Goal: Transaction & Acquisition: Purchase product/service

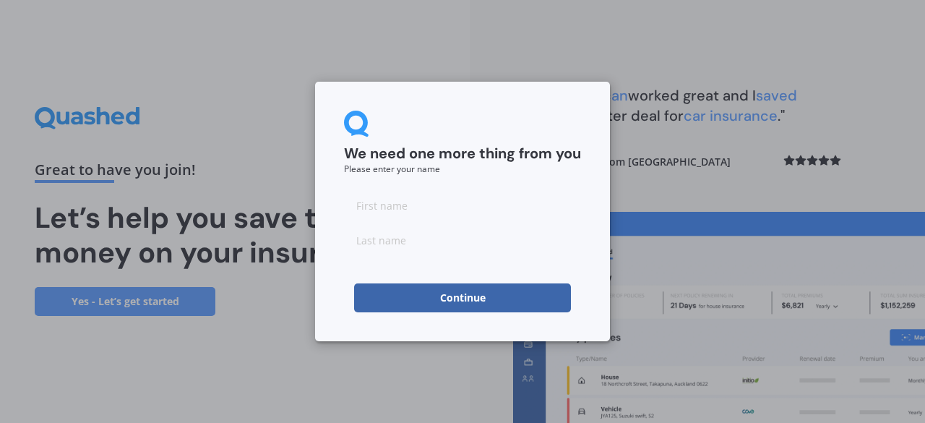
click at [400, 210] on input at bounding box center [462, 205] width 237 height 29
type input "[PERSON_NAME]"
click button "Continue" at bounding box center [462, 297] width 217 height 29
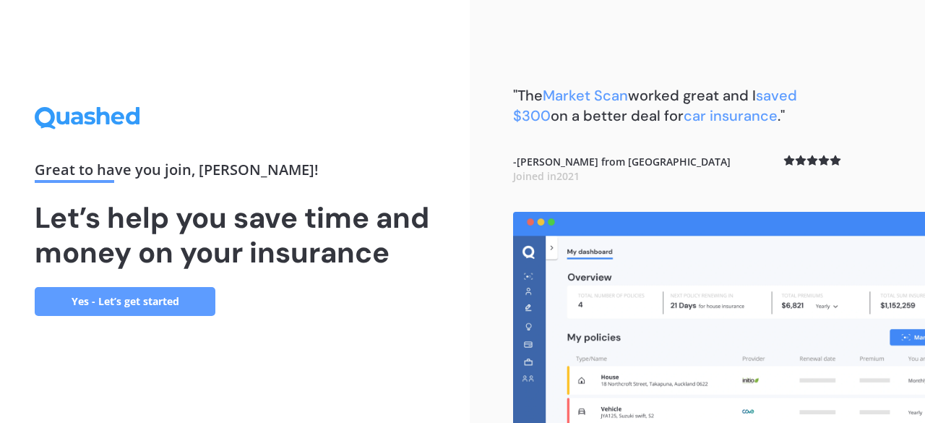
click at [162, 300] on link "Yes - Let’s get started" at bounding box center [125, 301] width 181 height 29
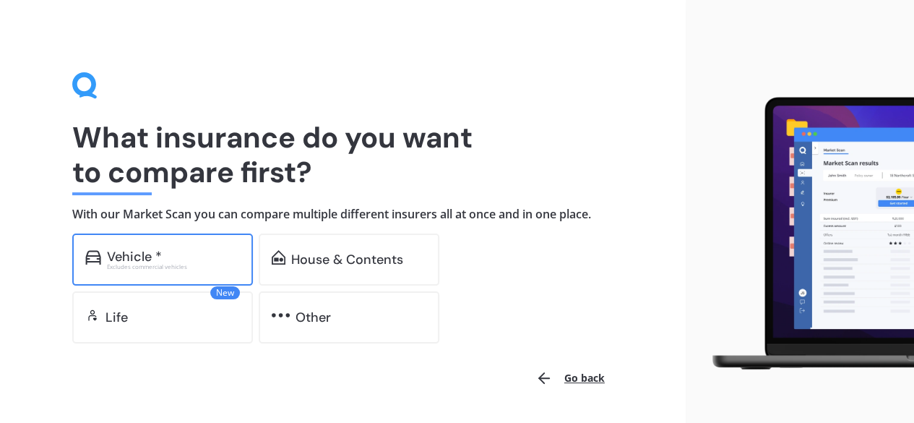
click at [153, 241] on div "Vehicle * Excludes commercial vehicles" at bounding box center [162, 259] width 181 height 52
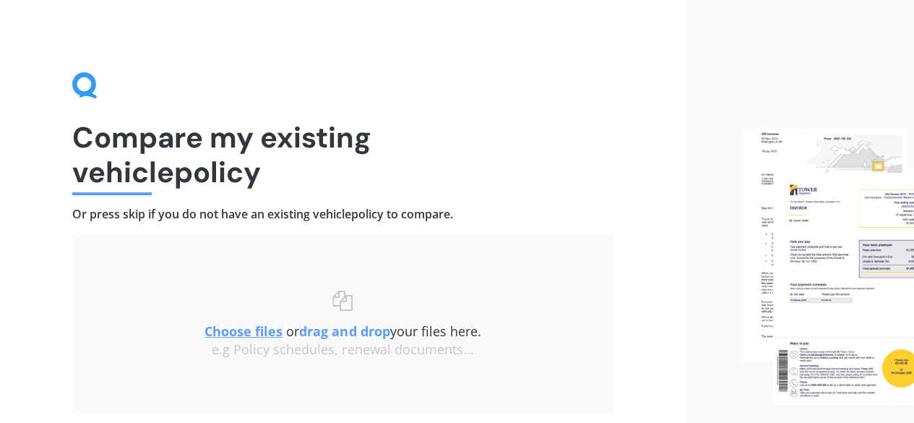
scroll to position [109, 0]
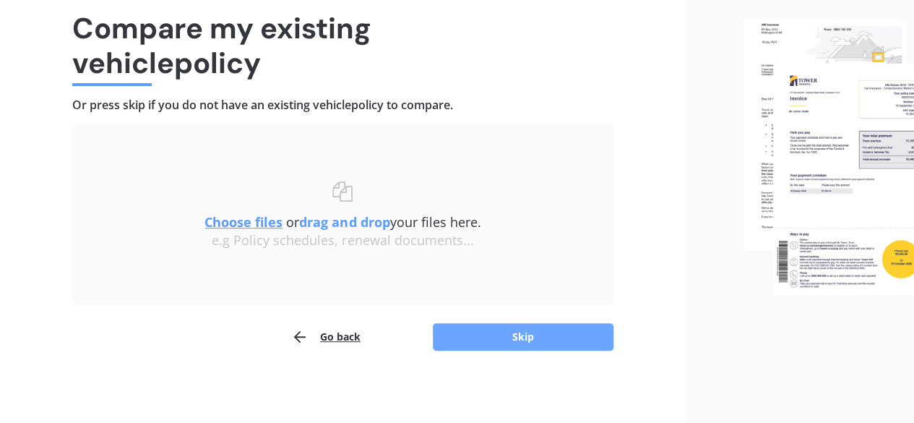
click at [504, 344] on button "Skip" at bounding box center [523, 336] width 181 height 27
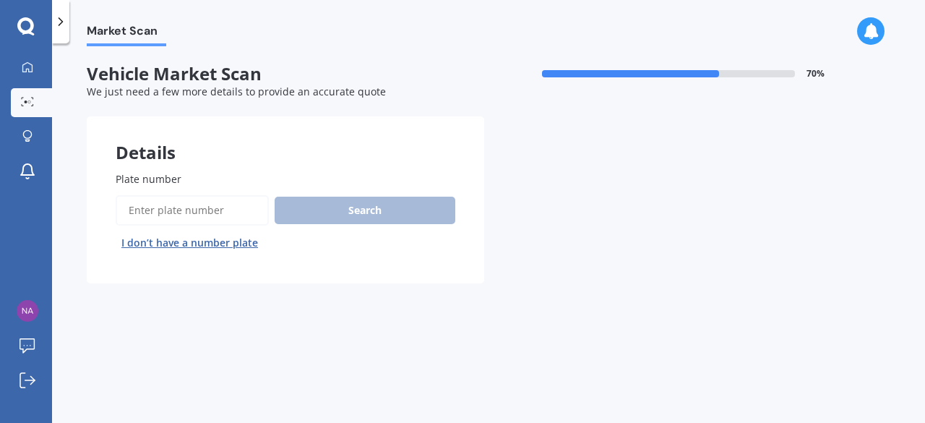
click at [207, 210] on input "Plate number" at bounding box center [192, 210] width 153 height 30
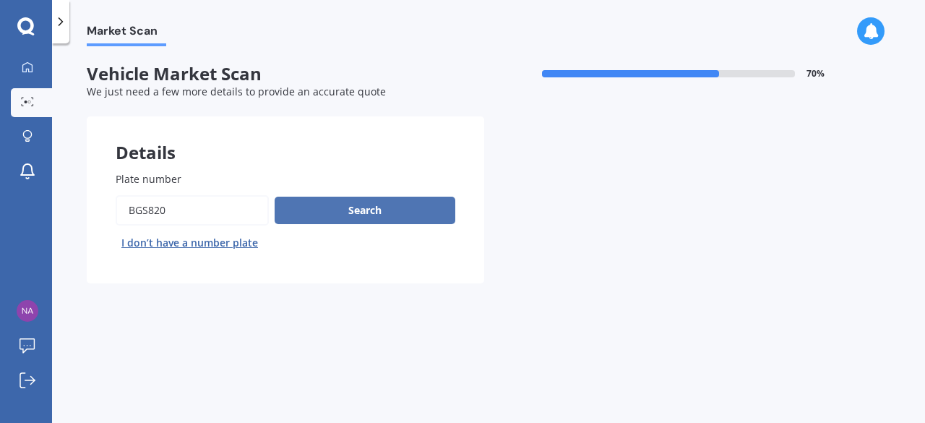
type input "BGS820"
click at [338, 215] on button "Search" at bounding box center [364, 209] width 181 height 27
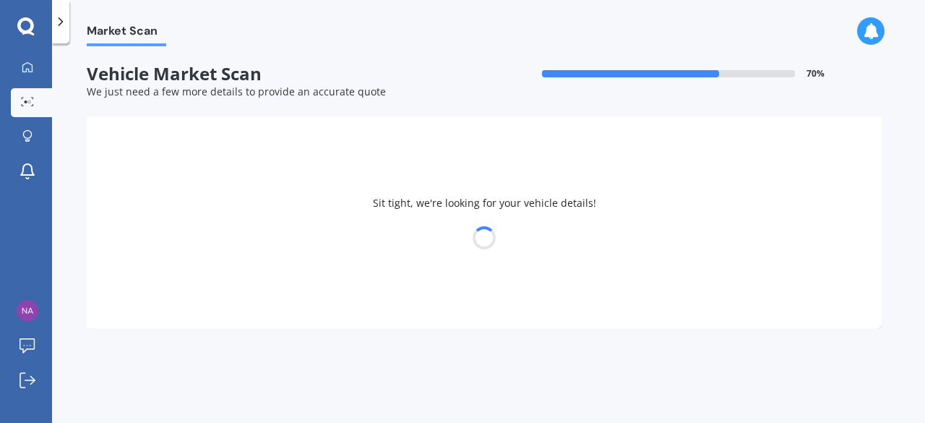
select select "BMW"
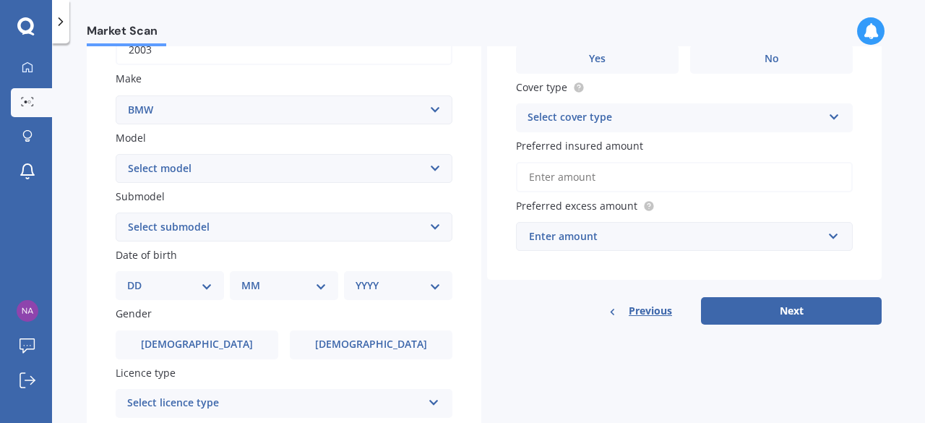
scroll to position [251, 0]
click at [438, 172] on select "Select model 116 116I 118 118D 120 130 218D 220I 225 250 316 318 320 320 i 323 …" at bounding box center [284, 166] width 337 height 29
select select "525"
click at [116, 152] on select "Select model 116 116I 118 118D 120 130 218D 220I 225 250 316 318 320 320 i 323 …" at bounding box center [284, 166] width 337 height 29
click at [326, 220] on select "Select submodel (All other) d ei i" at bounding box center [284, 225] width 337 height 29
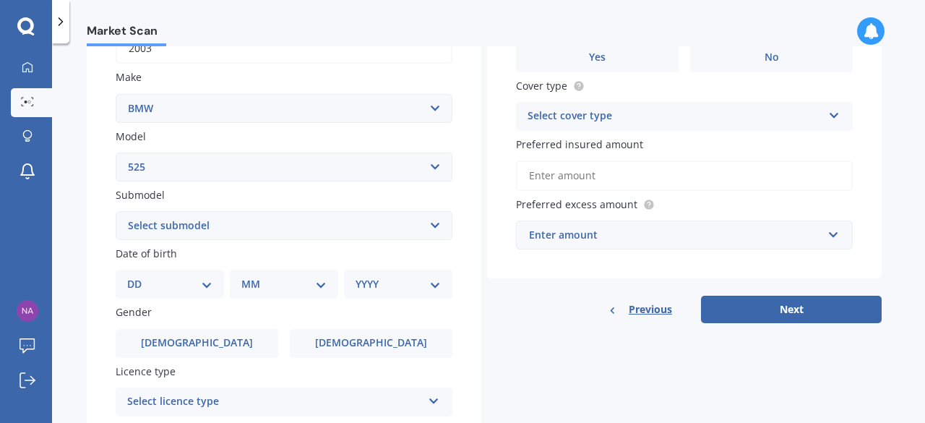
select select "I"
click at [116, 212] on select "Select submodel (All other) d ei i" at bounding box center [284, 225] width 337 height 29
click at [197, 287] on select "DD 01 02 03 04 05 06 07 08 09 10 11 12 13 14 15 16 17 18 19 20 21 22 23 24 25 2…" at bounding box center [169, 284] width 85 height 16
select select "09"
click at [139, 277] on select "DD 01 02 03 04 05 06 07 08 09 10 11 12 13 14 15 16 17 18 19 20 21 22 23 24 25 2…" at bounding box center [169, 284] width 85 height 16
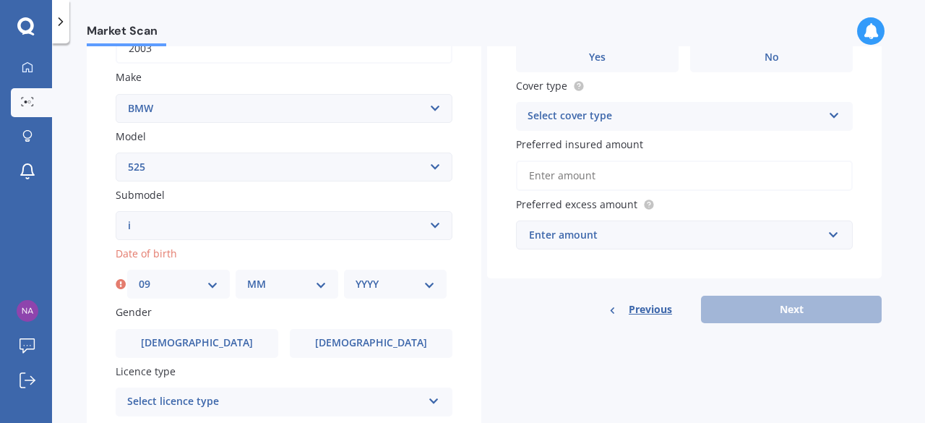
click at [306, 282] on select "MM 01 02 03 04 05 06 07 08 09 10 11 12" at bounding box center [286, 284] width 79 height 16
select select "11"
click at [247, 277] on select "MM 01 02 03 04 05 06 07 08 09 10 11 12" at bounding box center [286, 284] width 79 height 16
click at [378, 285] on select "YYYY 2025 2024 2023 2022 2021 2020 2019 2018 2017 2016 2015 2014 2013 2012 2011…" at bounding box center [394, 284] width 79 height 16
select select "1996"
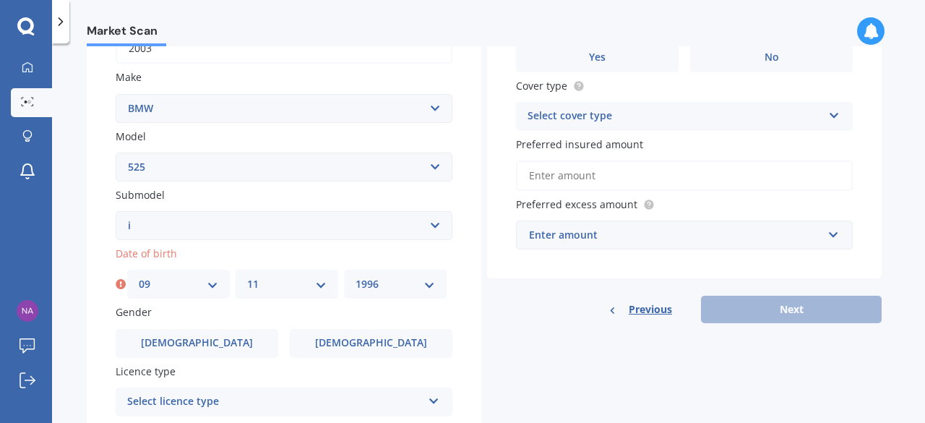
click at [355, 277] on select "YYYY 2025 2024 2023 2022 2021 2020 2019 2018 2017 2016 2015 2014 2013 2012 2011…" at bounding box center [394, 284] width 79 height 16
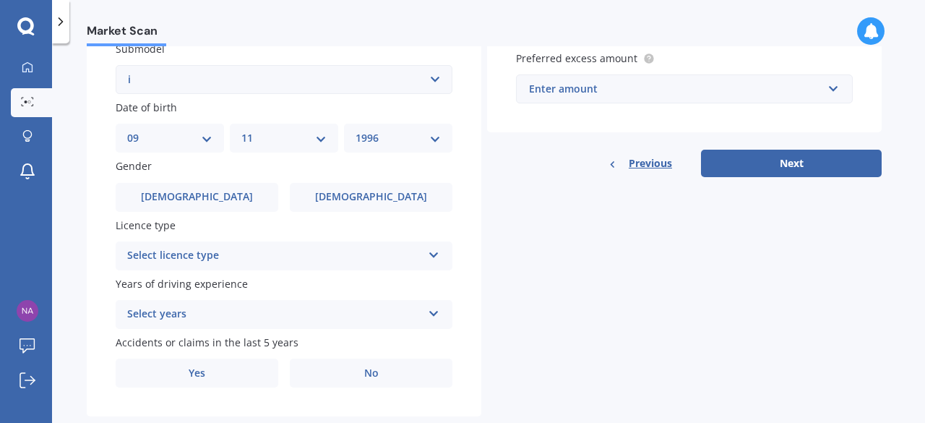
scroll to position [399, 0]
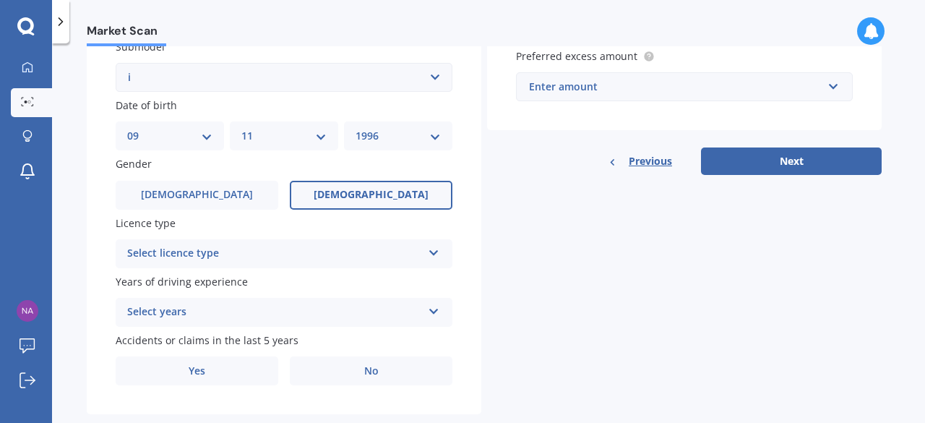
click at [345, 185] on label "[DEMOGRAPHIC_DATA]" at bounding box center [371, 195] width 163 height 29
click at [0, 0] on input "[DEMOGRAPHIC_DATA]" at bounding box center [0, 0] width 0 height 0
click at [432, 254] on icon at bounding box center [434, 250] width 12 height 10
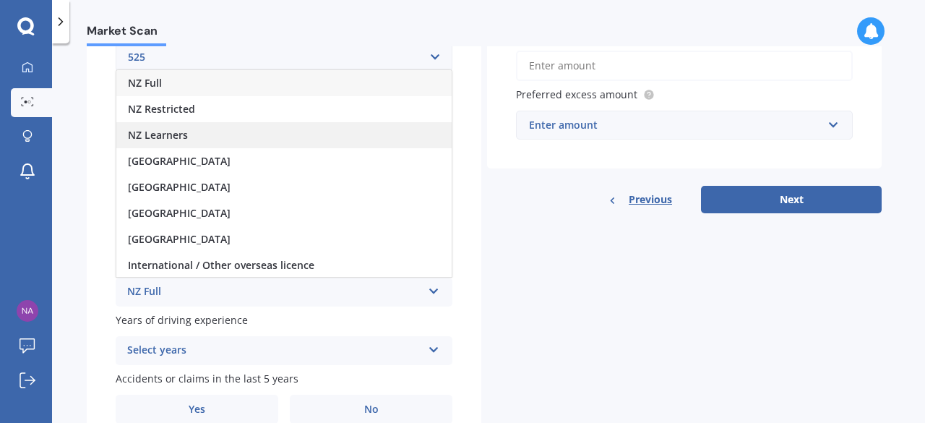
scroll to position [360, 0]
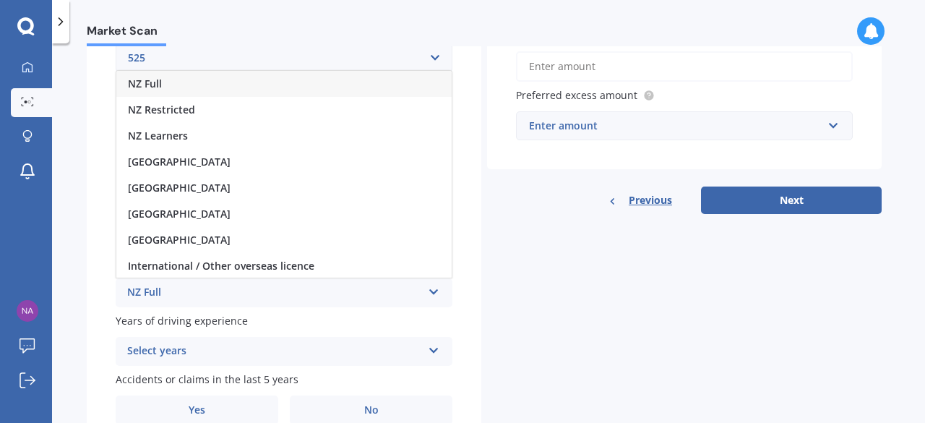
click at [201, 89] on div "NZ Full" at bounding box center [283, 84] width 335 height 26
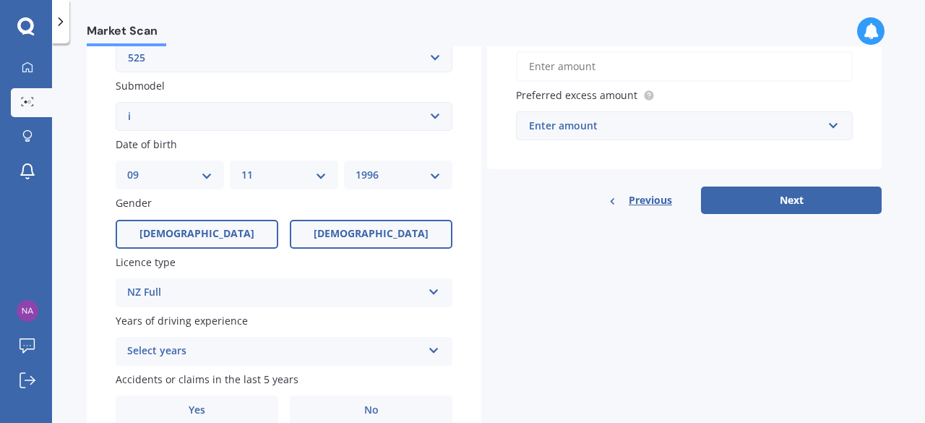
scroll to position [430, 0]
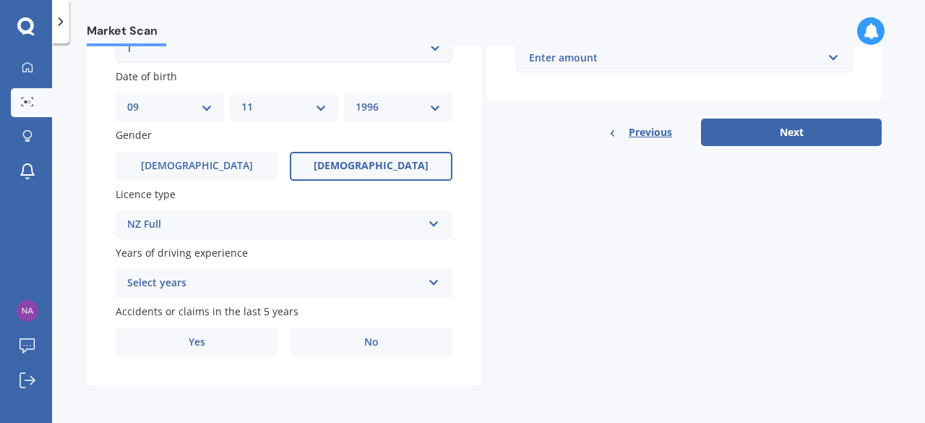
click at [424, 284] on div "Select years 5 or more years 4 years 3 years 2 years 1 year" at bounding box center [284, 283] width 337 height 29
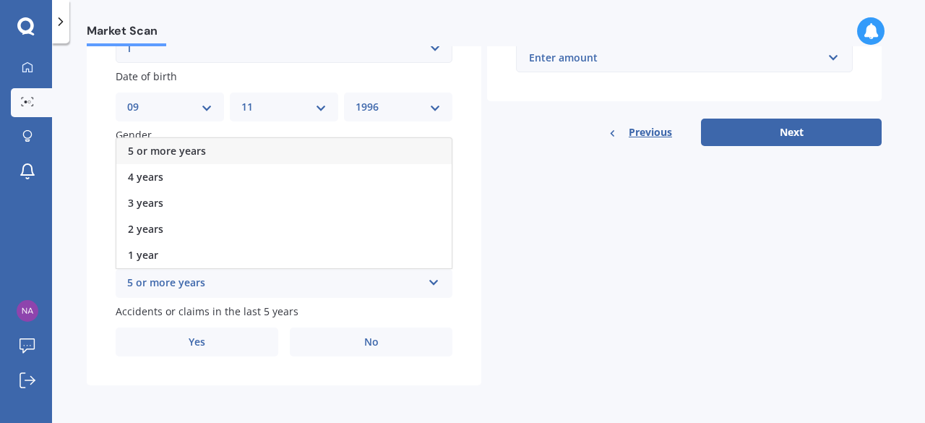
click at [211, 155] on div "5 or more years" at bounding box center [283, 151] width 335 height 26
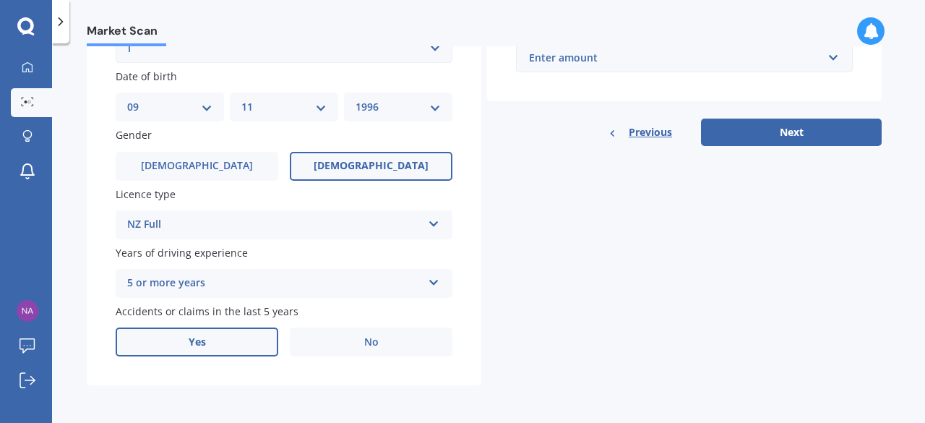
click at [235, 353] on label "Yes" at bounding box center [197, 341] width 163 height 29
click at [0, 0] on input "Yes" at bounding box center [0, 0] width 0 height 0
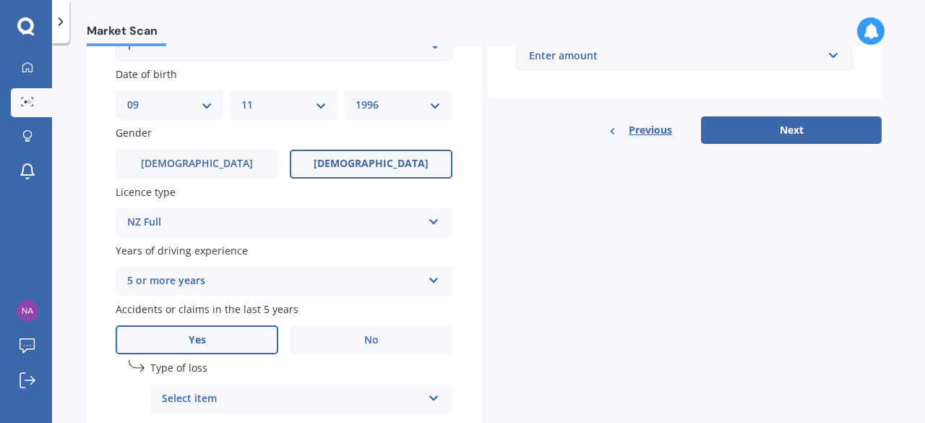
scroll to position [587, 0]
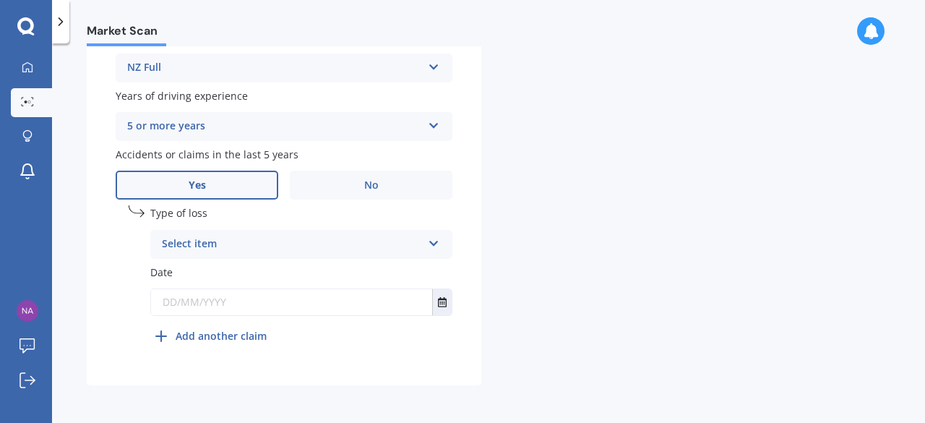
click at [437, 251] on div "Select item At fault accident Not at fault accident" at bounding box center [301, 244] width 302 height 29
click at [312, 278] on div "At fault accident" at bounding box center [301, 272] width 300 height 26
click at [202, 306] on input "text" at bounding box center [291, 302] width 281 height 26
type input "[DATE]"
click at [358, 333] on div "undefined 1 Type of loss At fault accident At fault accident Not at fault accid…" at bounding box center [301, 277] width 302 height 144
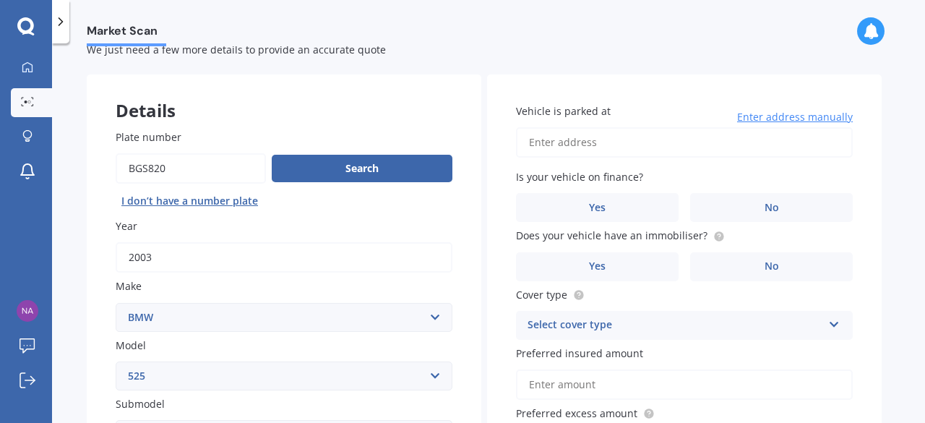
scroll to position [0, 0]
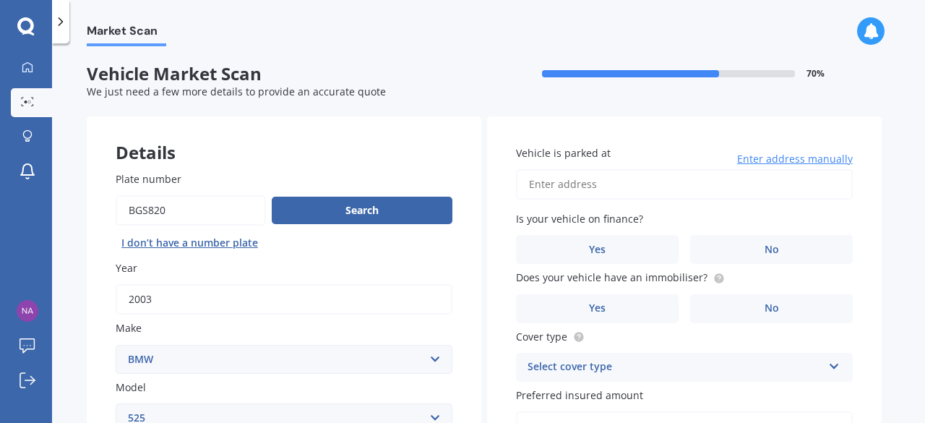
click at [575, 175] on input "Vehicle is parked at" at bounding box center [684, 184] width 337 height 30
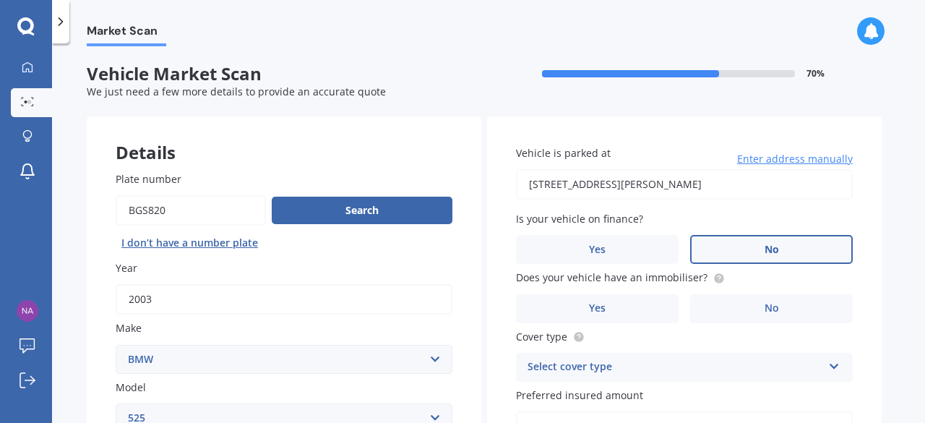
click at [718, 251] on label "No" at bounding box center [771, 249] width 163 height 29
click at [0, 0] on input "No" at bounding box center [0, 0] width 0 height 0
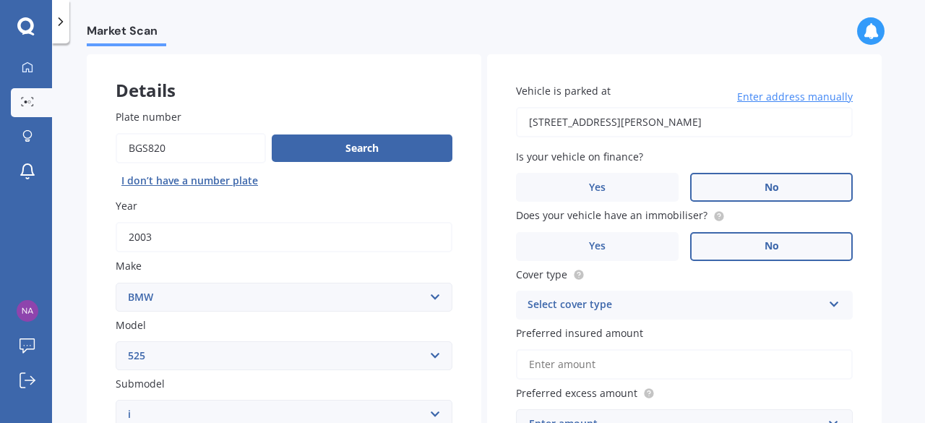
scroll to position [64, 0]
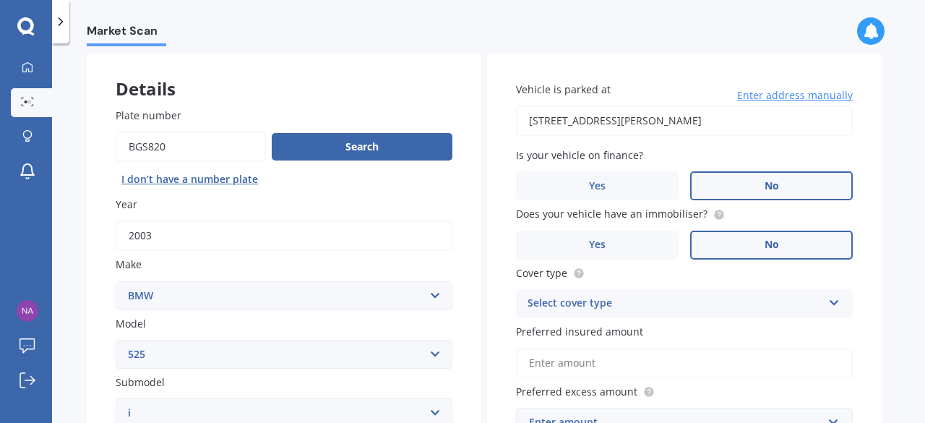
click at [717, 238] on label "No" at bounding box center [771, 244] width 163 height 29
click at [0, 0] on input "No" at bounding box center [0, 0] width 0 height 0
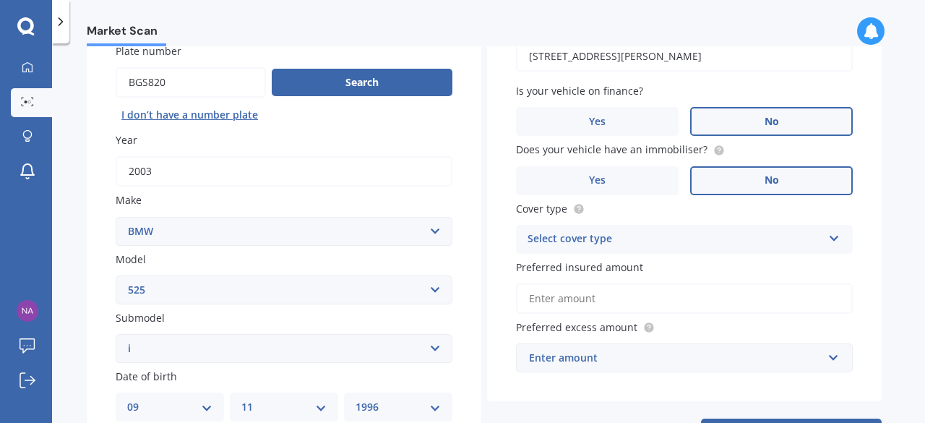
scroll to position [129, 0]
click at [787, 250] on div "Select cover type Comprehensive Third Party, Fire & Theft Third Party" at bounding box center [684, 238] width 337 height 29
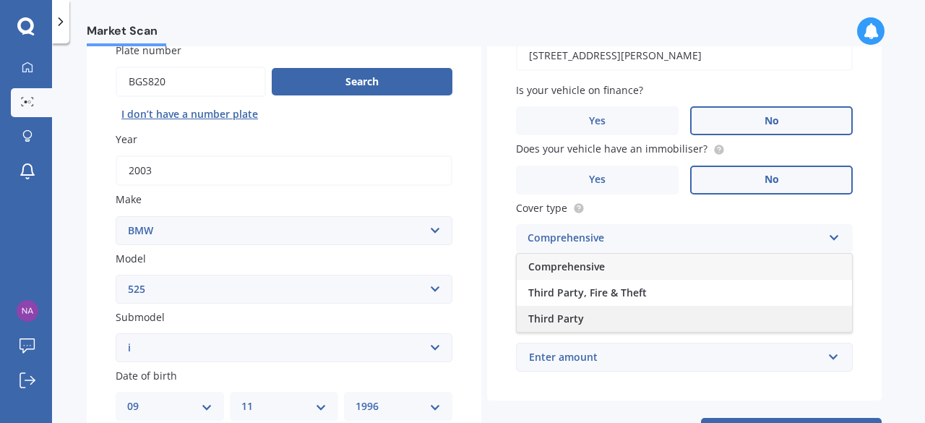
click at [668, 316] on div "Third Party" at bounding box center [683, 319] width 335 height 26
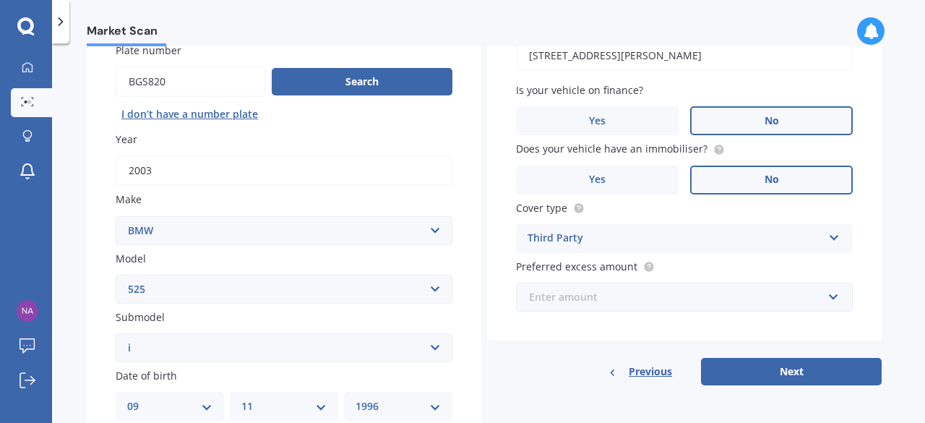
click at [834, 301] on input "text" at bounding box center [679, 296] width 324 height 27
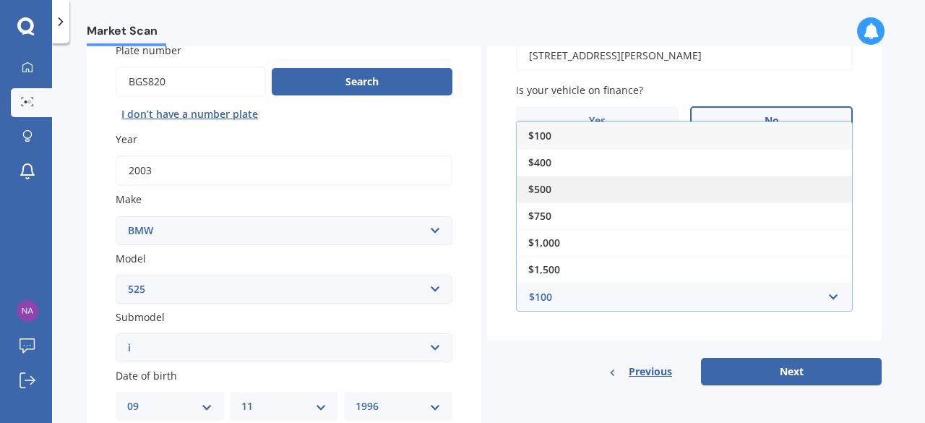
click at [591, 194] on div "$500" at bounding box center [683, 189] width 335 height 27
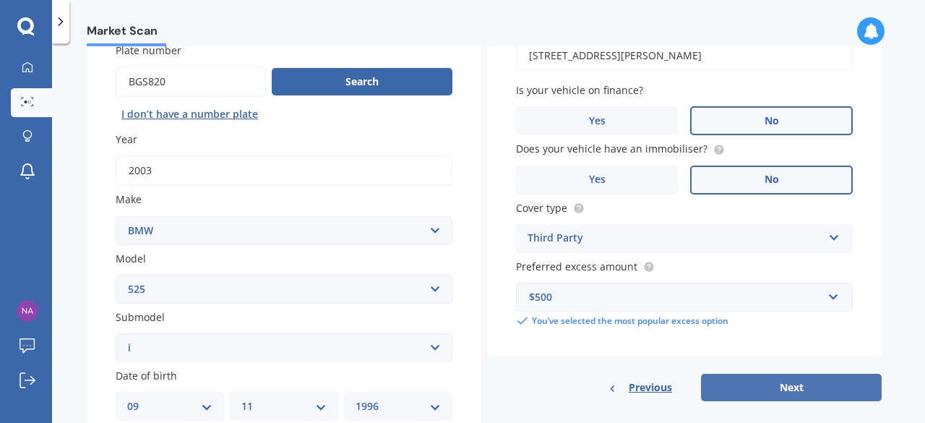
click at [796, 386] on button "Next" at bounding box center [791, 386] width 181 height 27
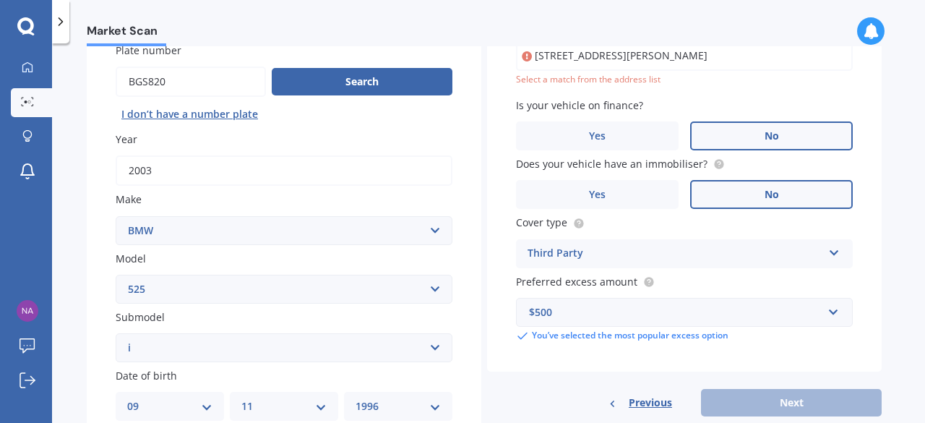
scroll to position [98, 0]
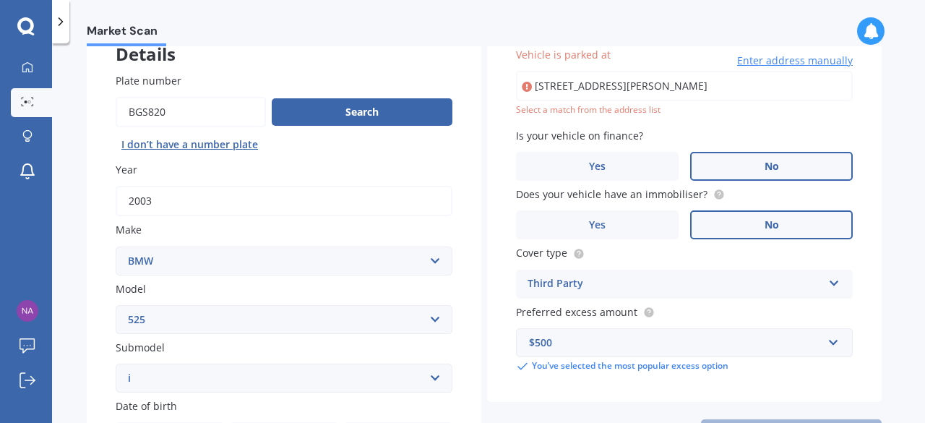
click at [628, 85] on input "[STREET_ADDRESS][PERSON_NAME]" at bounding box center [684, 86] width 337 height 30
type input "[STREET_ADDRESS][PERSON_NAME]"
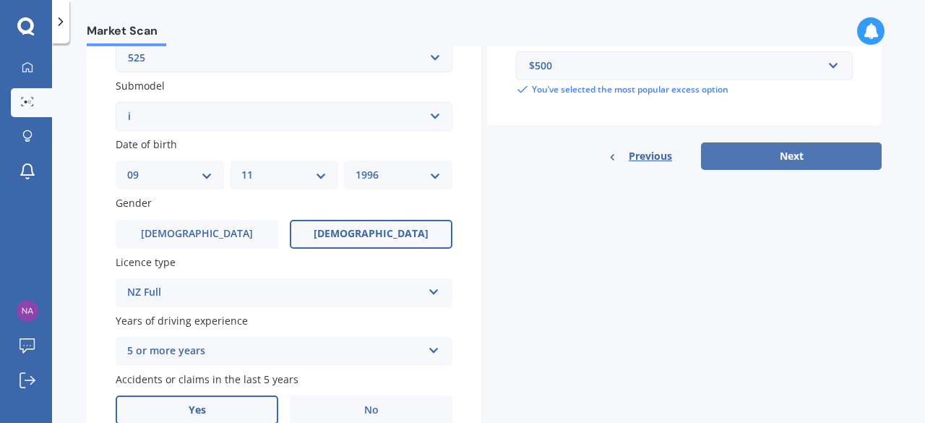
click at [773, 155] on button "Next" at bounding box center [791, 155] width 181 height 27
select select "09"
select select "11"
select select "1996"
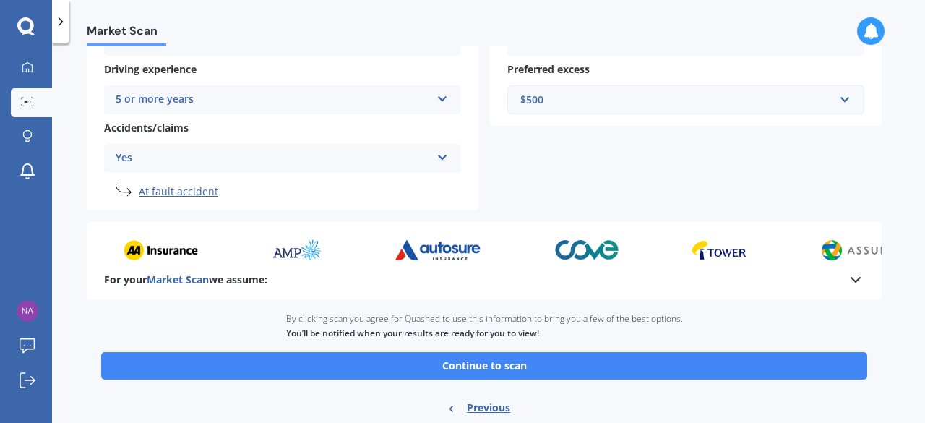
scroll to position [348, 0]
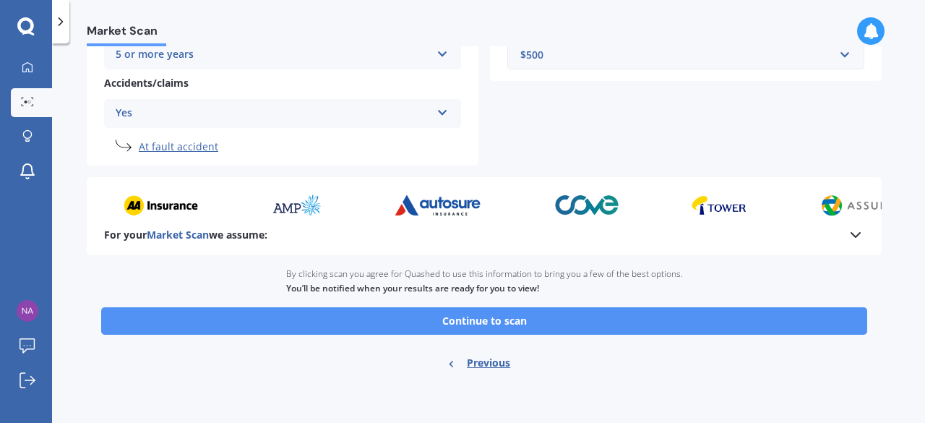
click at [512, 322] on button "Continue to scan" at bounding box center [484, 320] width 766 height 27
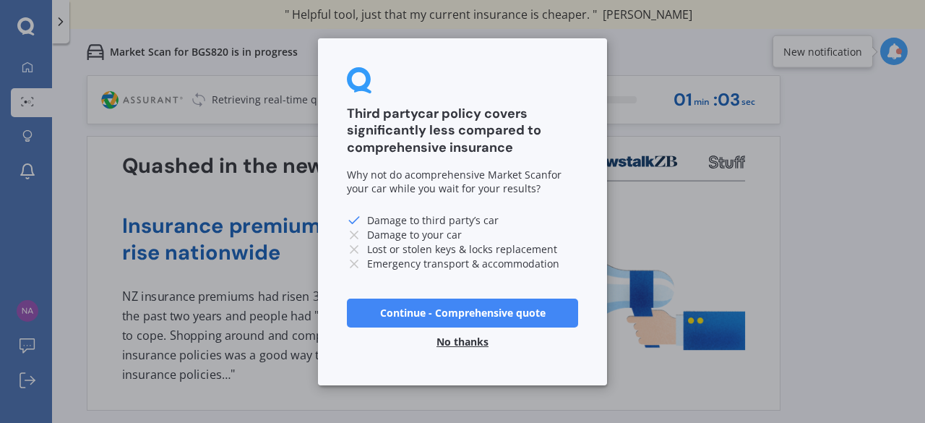
click at [501, 311] on button "Continue - Comprehensive quote" at bounding box center [462, 312] width 231 height 29
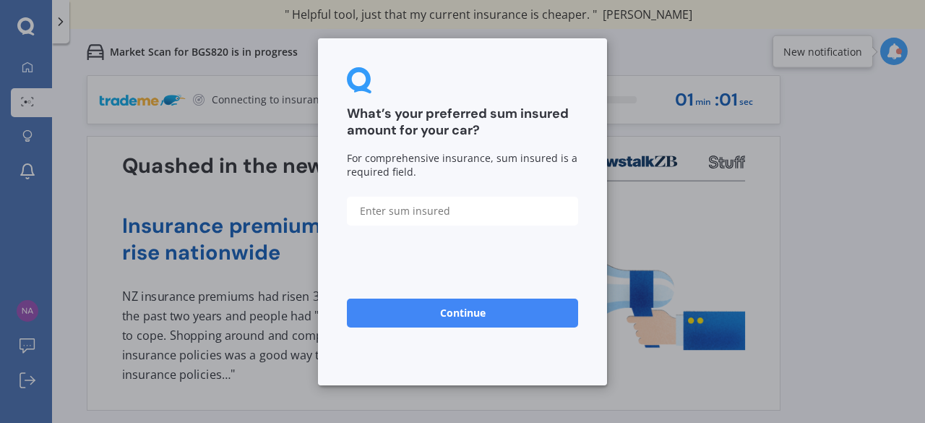
click at [416, 215] on input "text" at bounding box center [462, 210] width 231 height 29
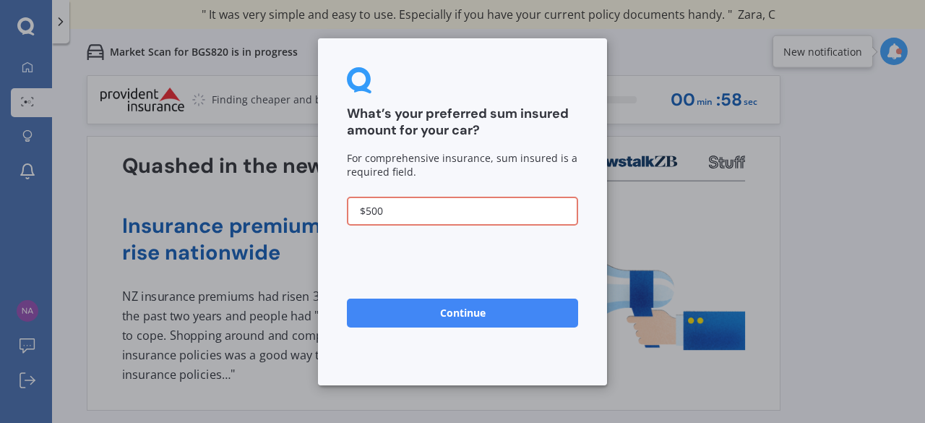
click at [432, 303] on button "Continue" at bounding box center [462, 312] width 231 height 29
click at [422, 217] on input "$500" at bounding box center [462, 210] width 231 height 29
type input "$5"
type input "$500"
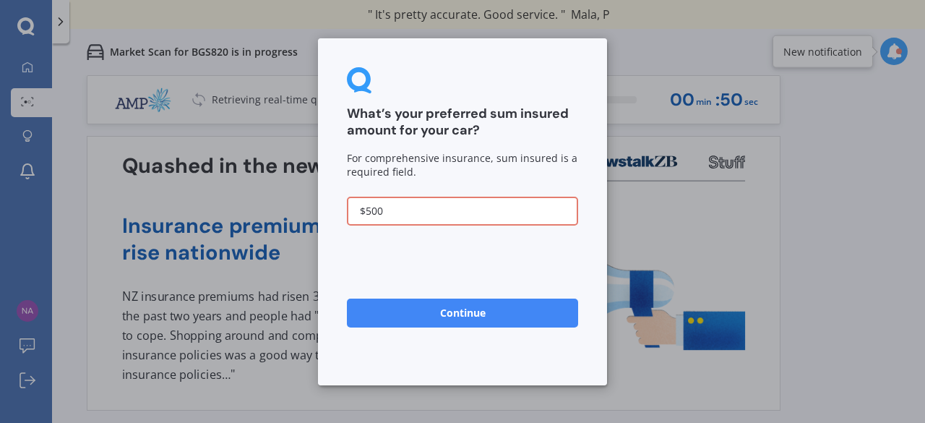
click at [347, 298] on button "Continue" at bounding box center [462, 312] width 231 height 29
click at [474, 324] on button "Continue" at bounding box center [462, 312] width 231 height 29
click at [455, 316] on button "Continue" at bounding box center [462, 312] width 231 height 29
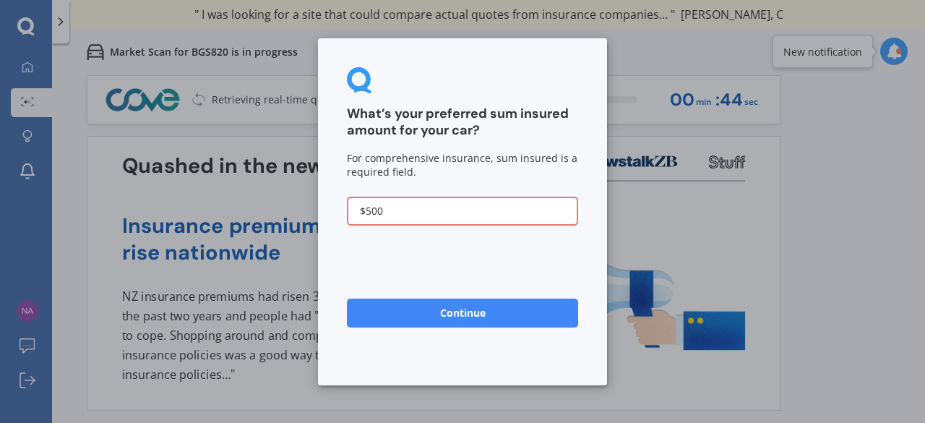
drag, startPoint x: 394, startPoint y: 211, endPoint x: 288, endPoint y: 199, distance: 106.2
click at [288, 199] on div "What’s your preferred sum insured amount for your car? For comprehensive insura…" at bounding box center [462, 211] width 925 height 423
click at [386, 315] on button "Continue" at bounding box center [462, 312] width 231 height 29
type input "$1,000"
click at [347, 298] on button "Continue" at bounding box center [462, 312] width 231 height 29
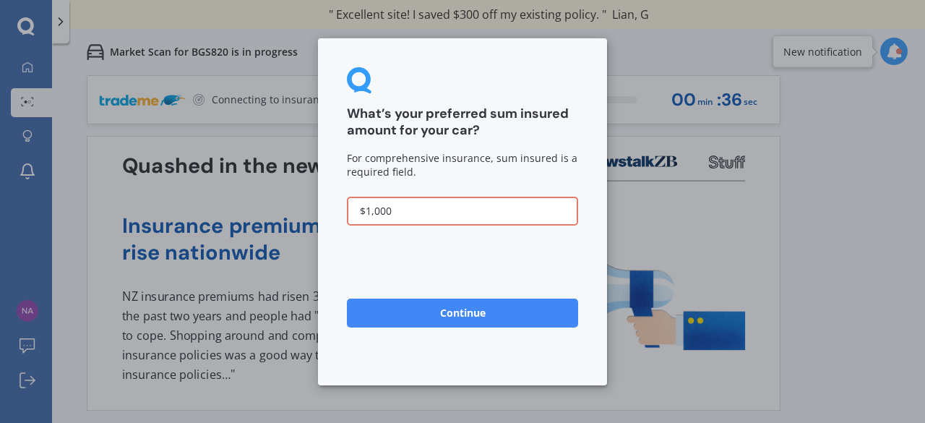
click at [433, 310] on button "Continue" at bounding box center [462, 312] width 231 height 29
drag, startPoint x: 408, startPoint y: 212, endPoint x: 326, endPoint y: 199, distance: 82.7
click at [326, 199] on div "What’s your preferred sum insured amount for your car? For comprehensive insura…" at bounding box center [462, 211] width 289 height 347
click at [532, 321] on button "Continue" at bounding box center [462, 312] width 231 height 29
click at [371, 213] on input "$4,000" at bounding box center [462, 210] width 231 height 29
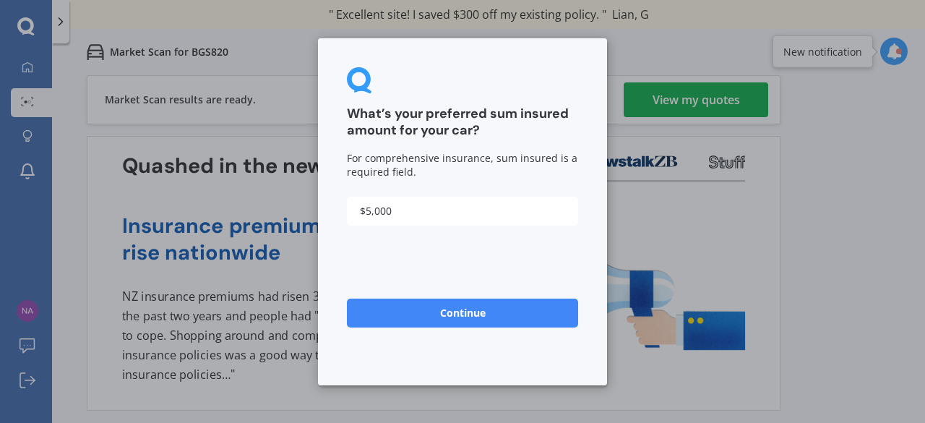
type input "$5,000"
click at [391, 246] on form "What’s your preferred sum insured amount for your car? For comprehensive insura…" at bounding box center [462, 211] width 231 height 289
click at [469, 309] on button "Continue" at bounding box center [462, 312] width 231 height 29
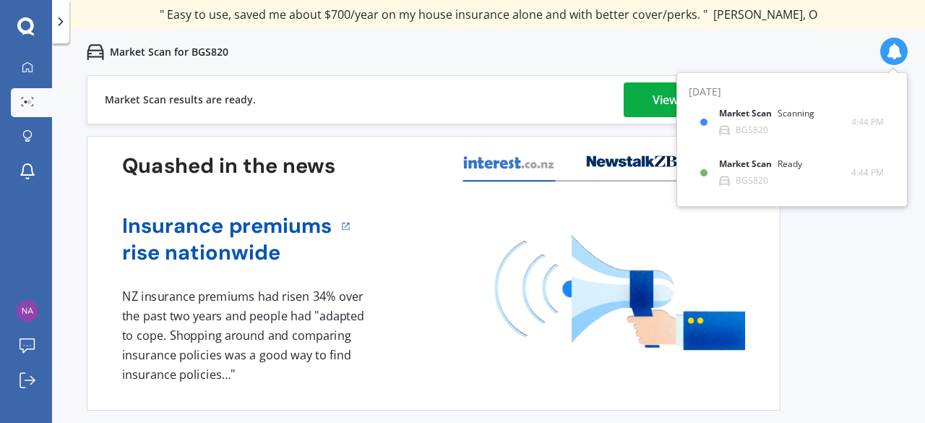
click at [633, 103] on link "View my quotes" at bounding box center [695, 99] width 144 height 35
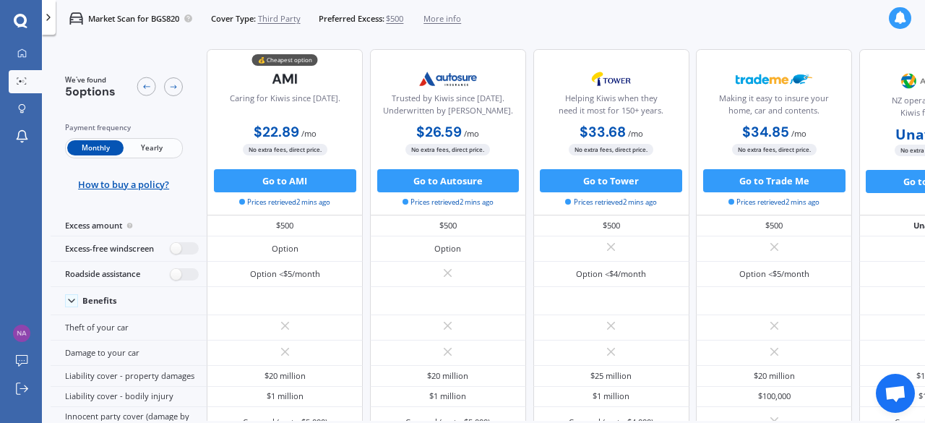
click at [282, 18] on span "Third Party" at bounding box center [279, 19] width 43 height 12
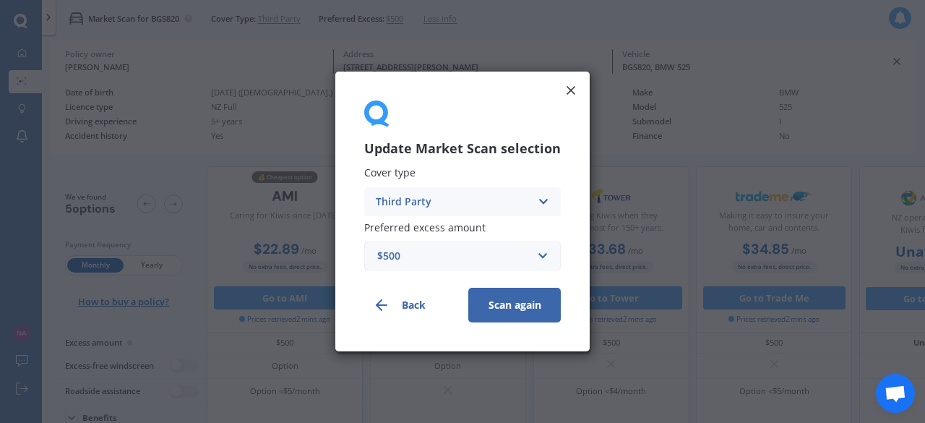
click at [539, 207] on icon at bounding box center [543, 202] width 12 height 16
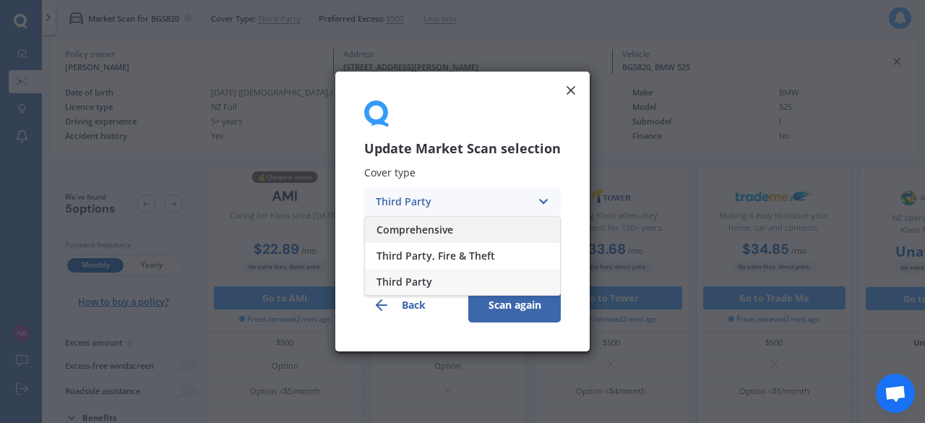
click at [498, 224] on div "Comprehensive" at bounding box center [462, 230] width 195 height 26
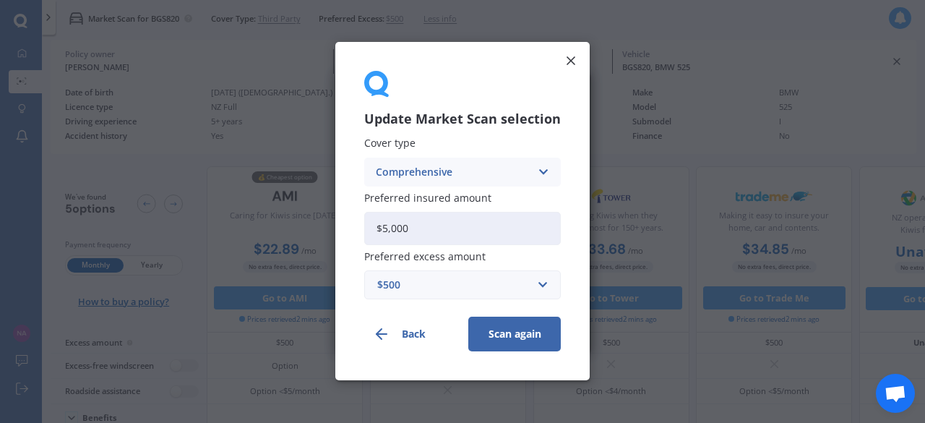
click at [507, 338] on button "Scan again" at bounding box center [514, 334] width 92 height 35
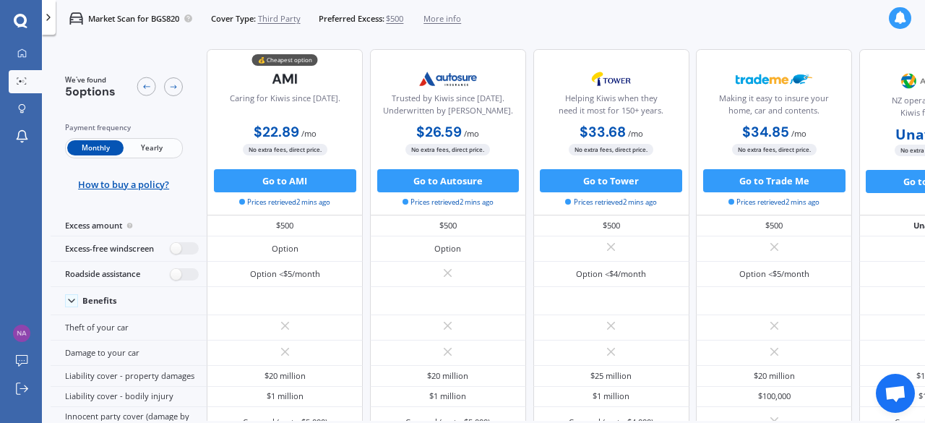
click at [290, 21] on span "Third Party" at bounding box center [279, 19] width 43 height 12
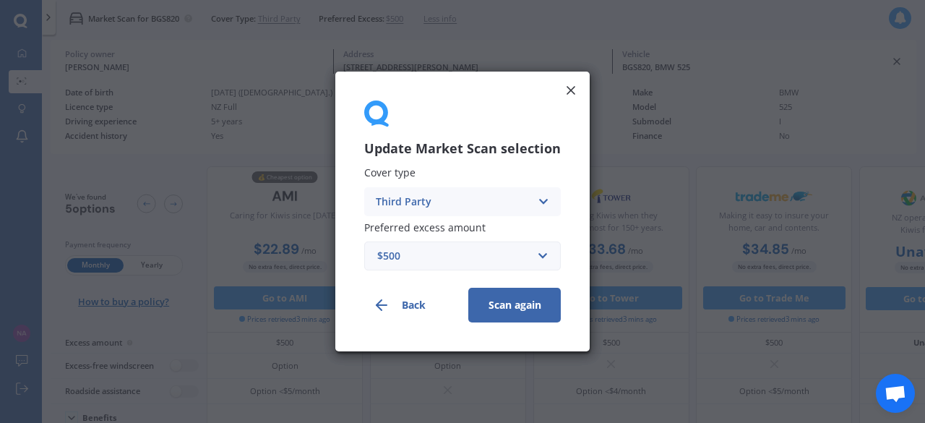
click at [538, 209] on icon at bounding box center [543, 202] width 12 height 16
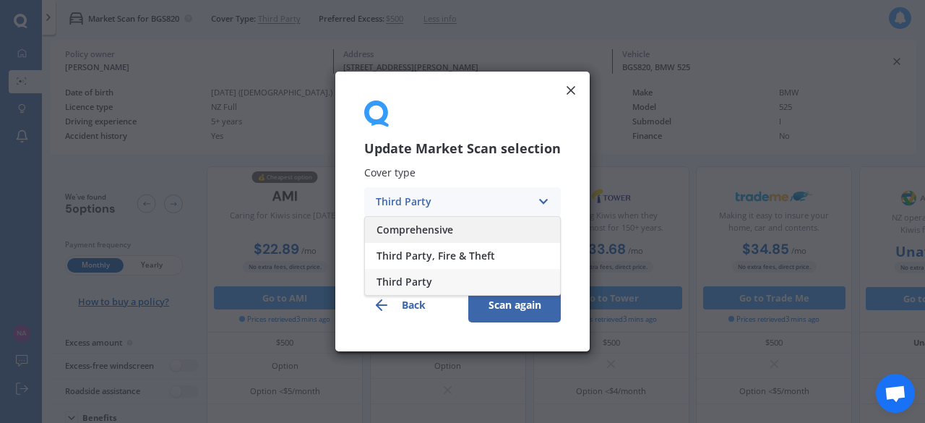
click at [490, 241] on div "Comprehensive" at bounding box center [462, 230] width 195 height 26
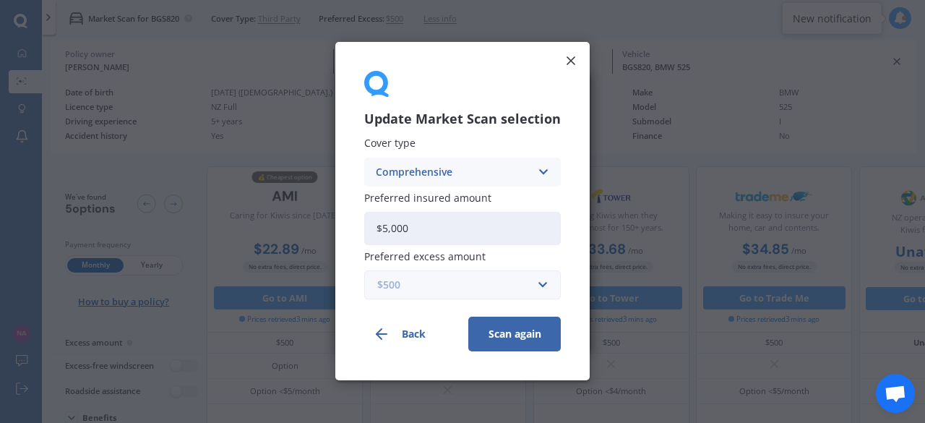
click at [542, 287] on input "text" at bounding box center [456, 285] width 183 height 27
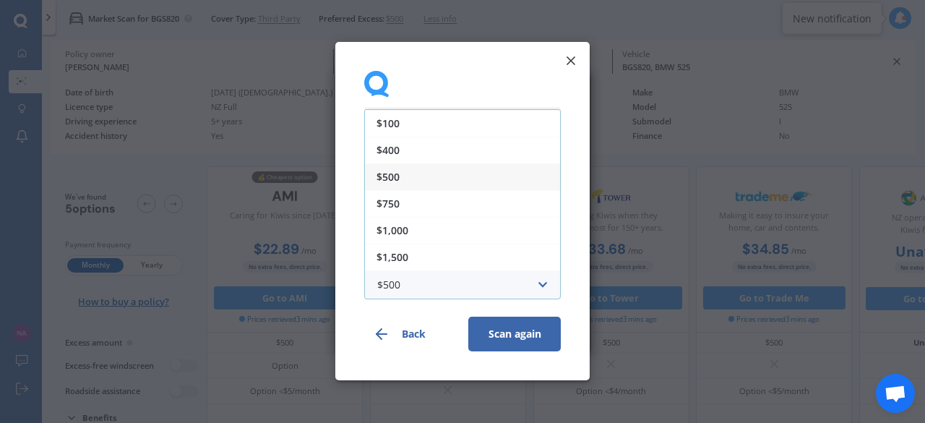
click at [448, 178] on div "$500" at bounding box center [462, 176] width 195 height 27
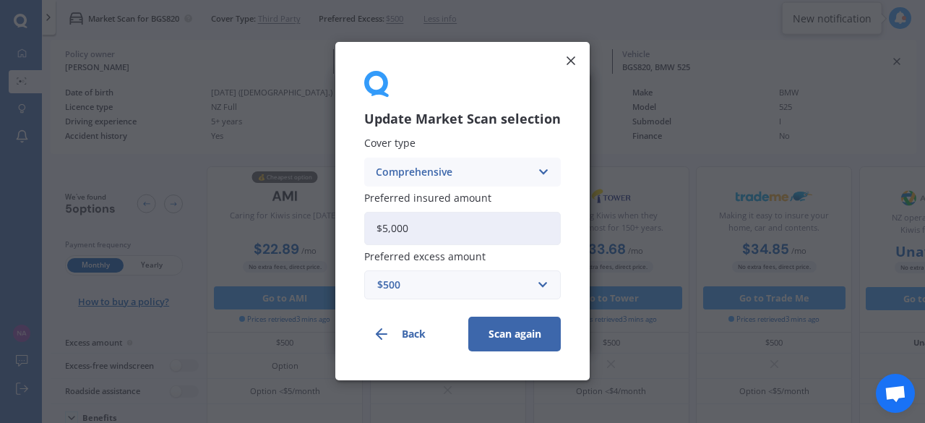
click at [520, 330] on button "Scan again" at bounding box center [514, 334] width 92 height 35
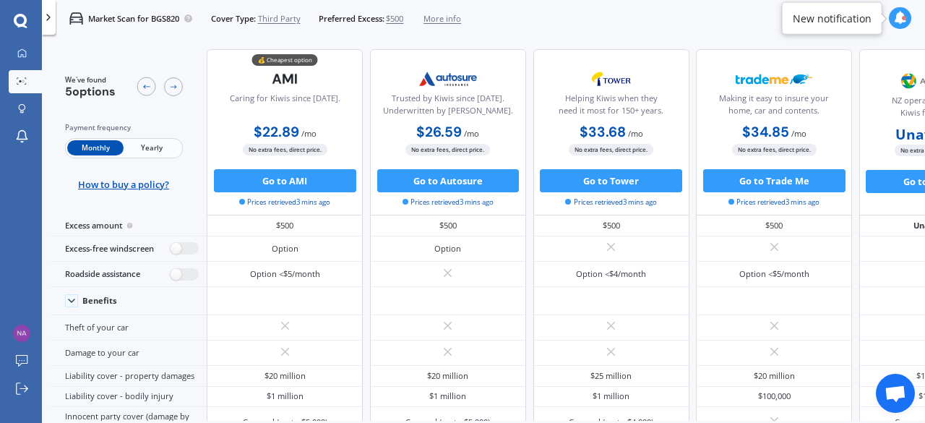
click at [897, 10] on div at bounding box center [899, 18] width 22 height 22
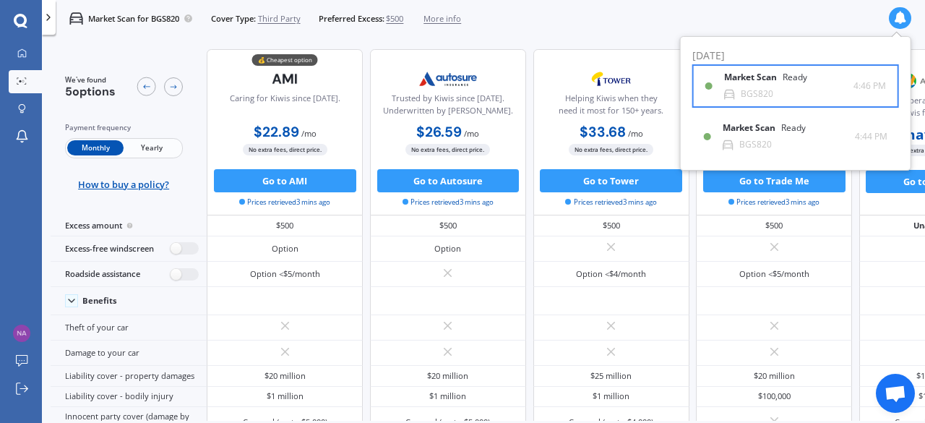
click at [809, 79] on div "Market Scan Ready" at bounding box center [774, 80] width 100 height 16
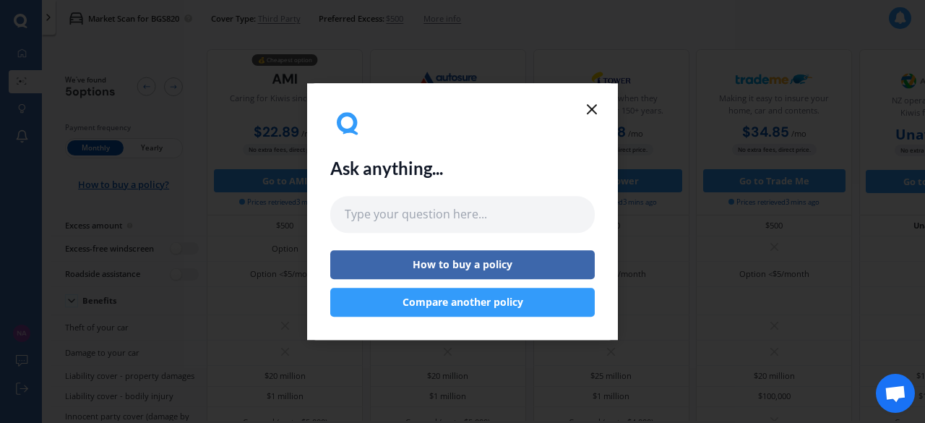
click at [597, 115] on icon at bounding box center [591, 108] width 17 height 17
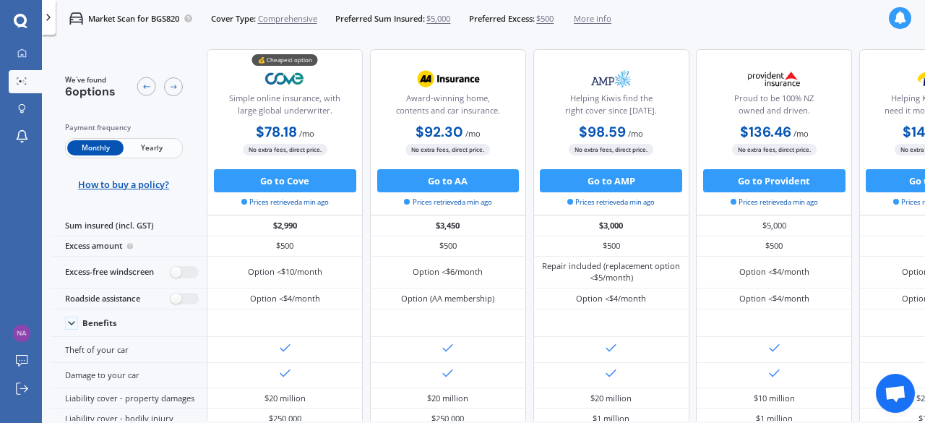
click at [334, 329] on div at bounding box center [285, 322] width 156 height 27
